Goal: Task Accomplishment & Management: Manage account settings

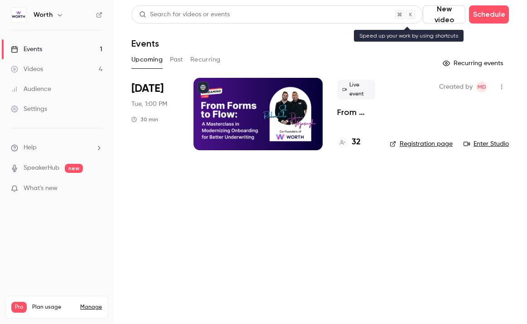
click at [333, 15] on div "Search for videos or events" at bounding box center [276, 14] width 291 height 18
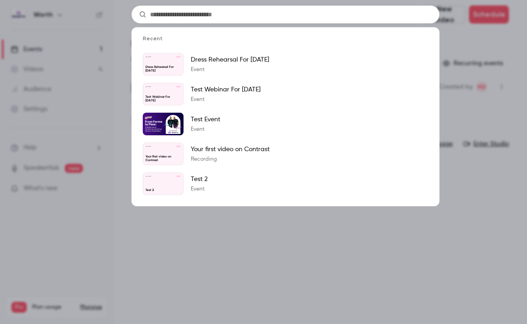
click at [478, 222] on div "Recent Worth Sep 22 Dress Rehearsal For Sept. 23 2025 Dress Rehearsal For Sept.…" at bounding box center [263, 162] width 527 height 324
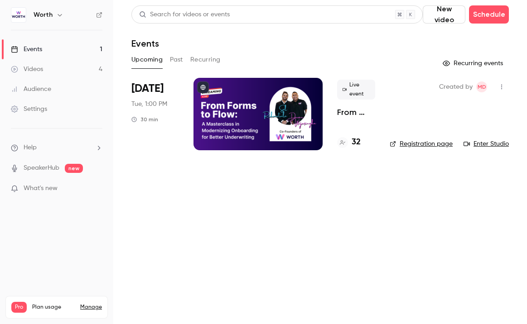
click at [291, 123] on div at bounding box center [257, 114] width 129 height 72
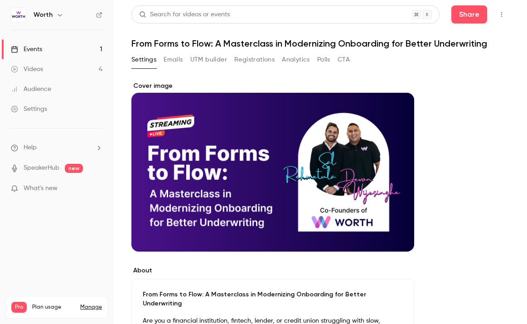
click at [258, 60] on button "Registrations" at bounding box center [254, 60] width 40 height 14
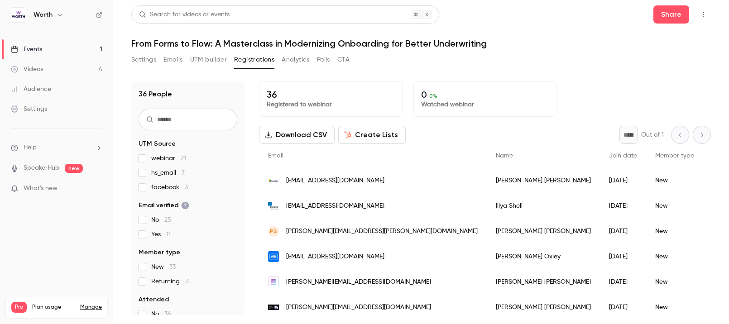
click at [174, 57] on button "Emails" at bounding box center [173, 60] width 19 height 14
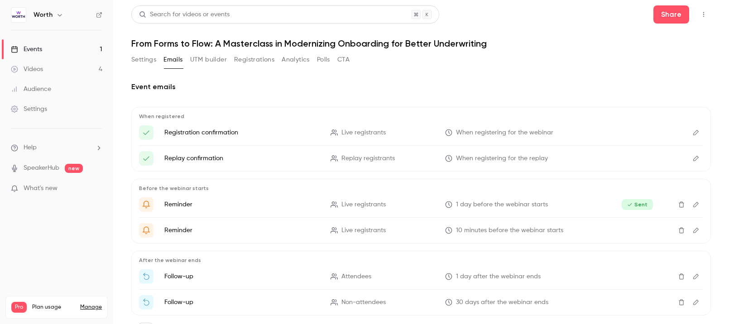
click at [247, 60] on button "Registrations" at bounding box center [254, 60] width 40 height 14
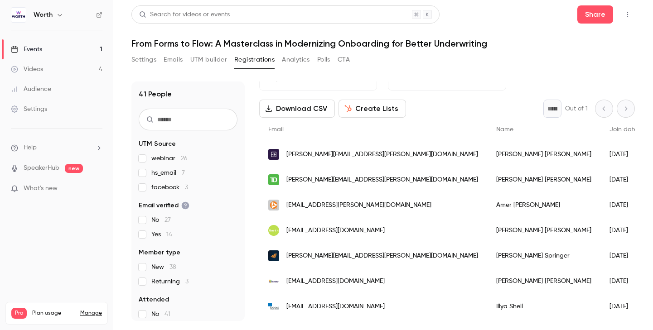
scroll to position [28, 0]
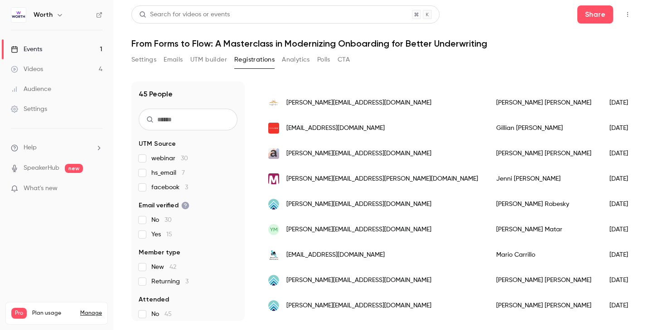
scroll to position [731, 0]
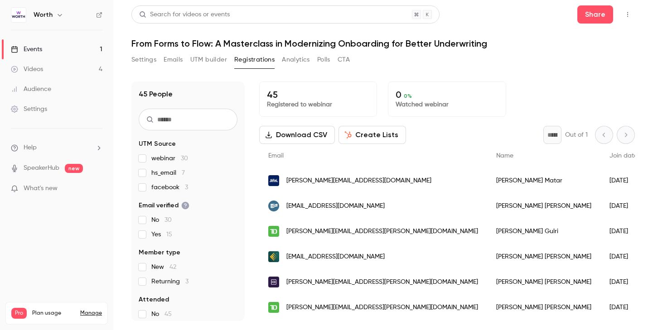
click at [206, 122] on input "text" at bounding box center [188, 120] width 99 height 22
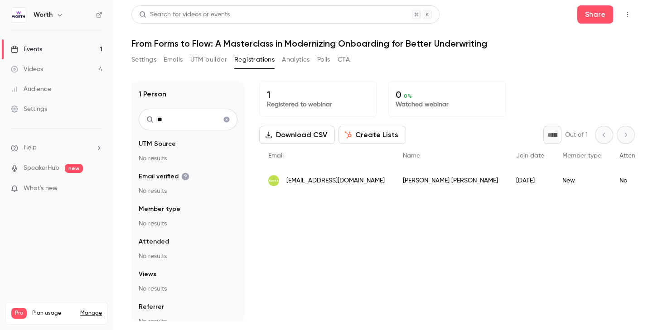
type input "*"
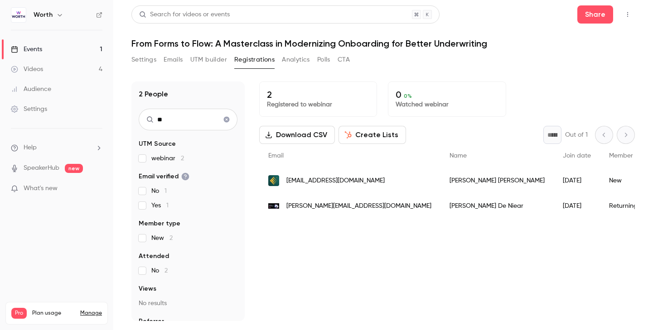
type input "*"
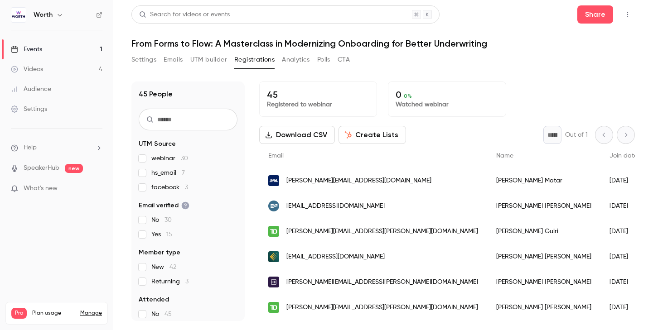
click at [217, 126] on input "text" at bounding box center [188, 120] width 99 height 22
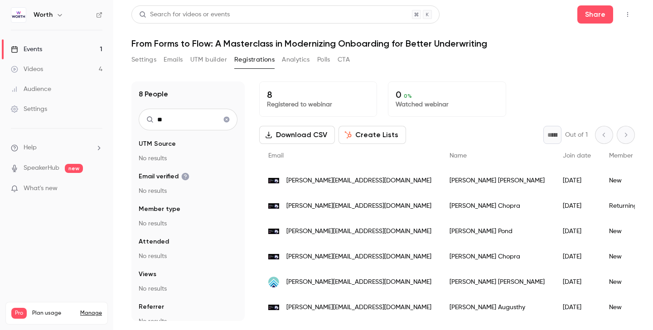
type input "*"
